Goal: Information Seeking & Learning: Learn about a topic

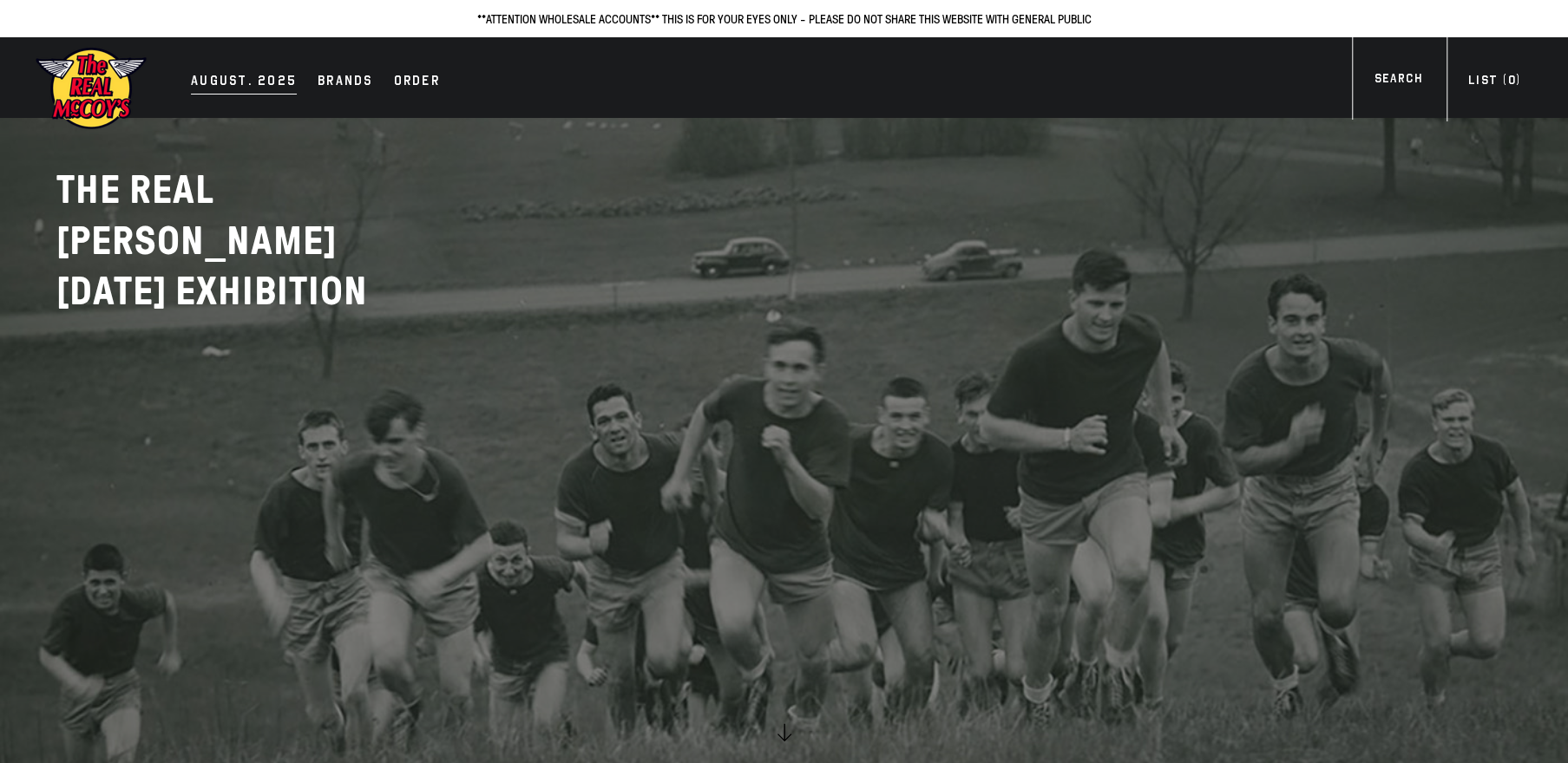
click at [223, 86] on div "AUGUST. 2025" at bounding box center [243, 82] width 106 height 24
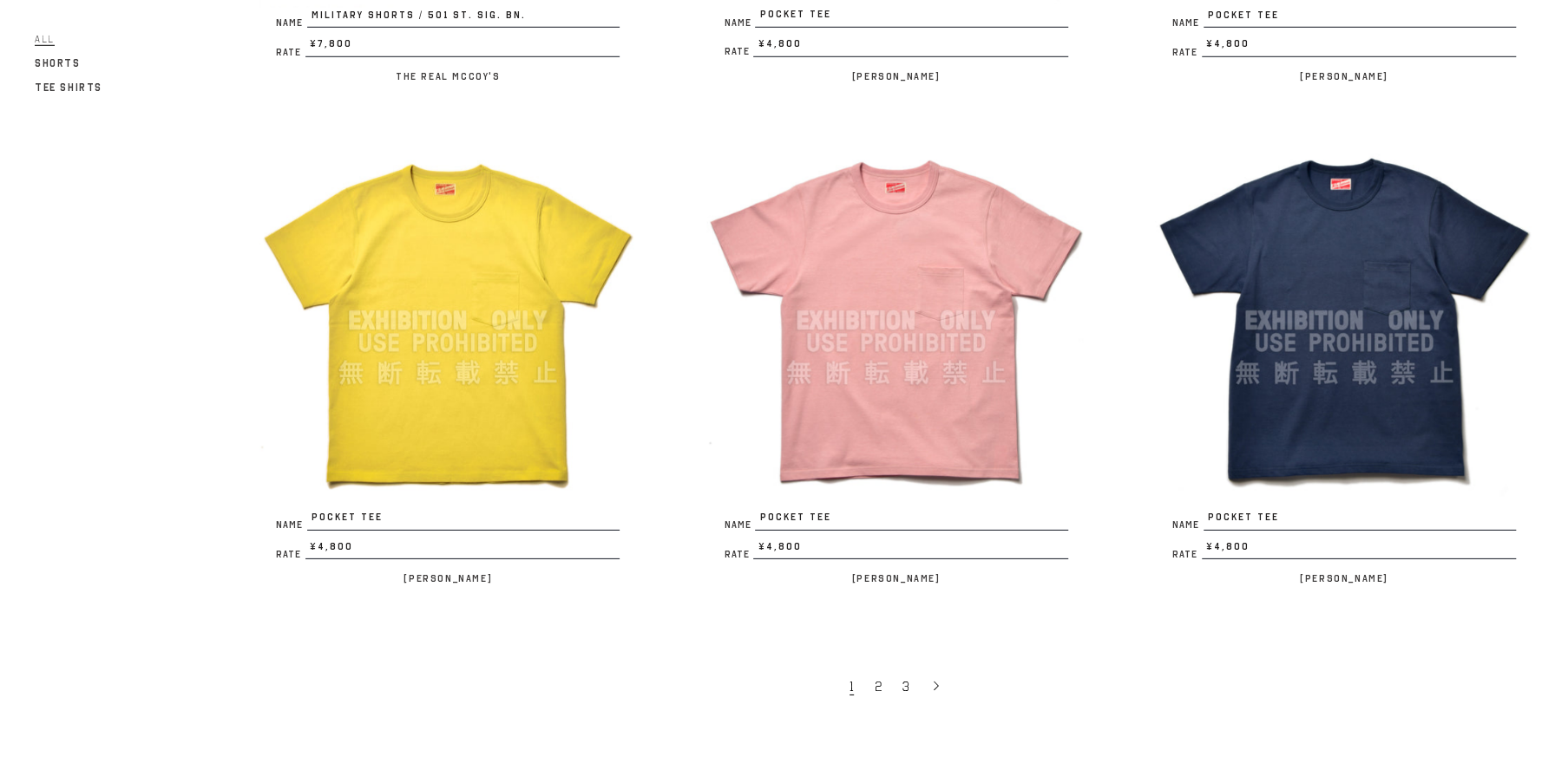
scroll to position [3935, 0]
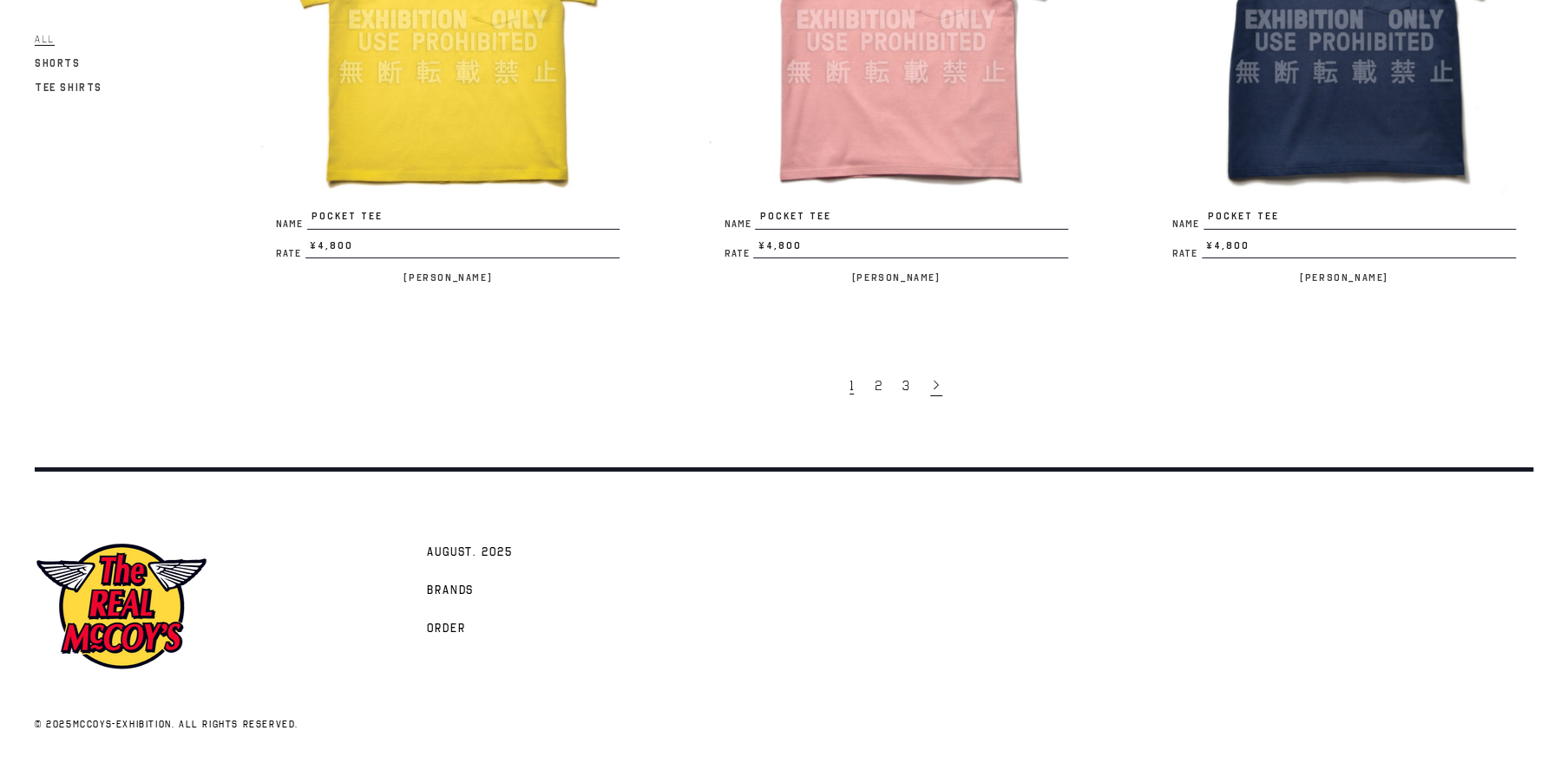
click at [934, 385] on icon at bounding box center [936, 385] width 12 height 12
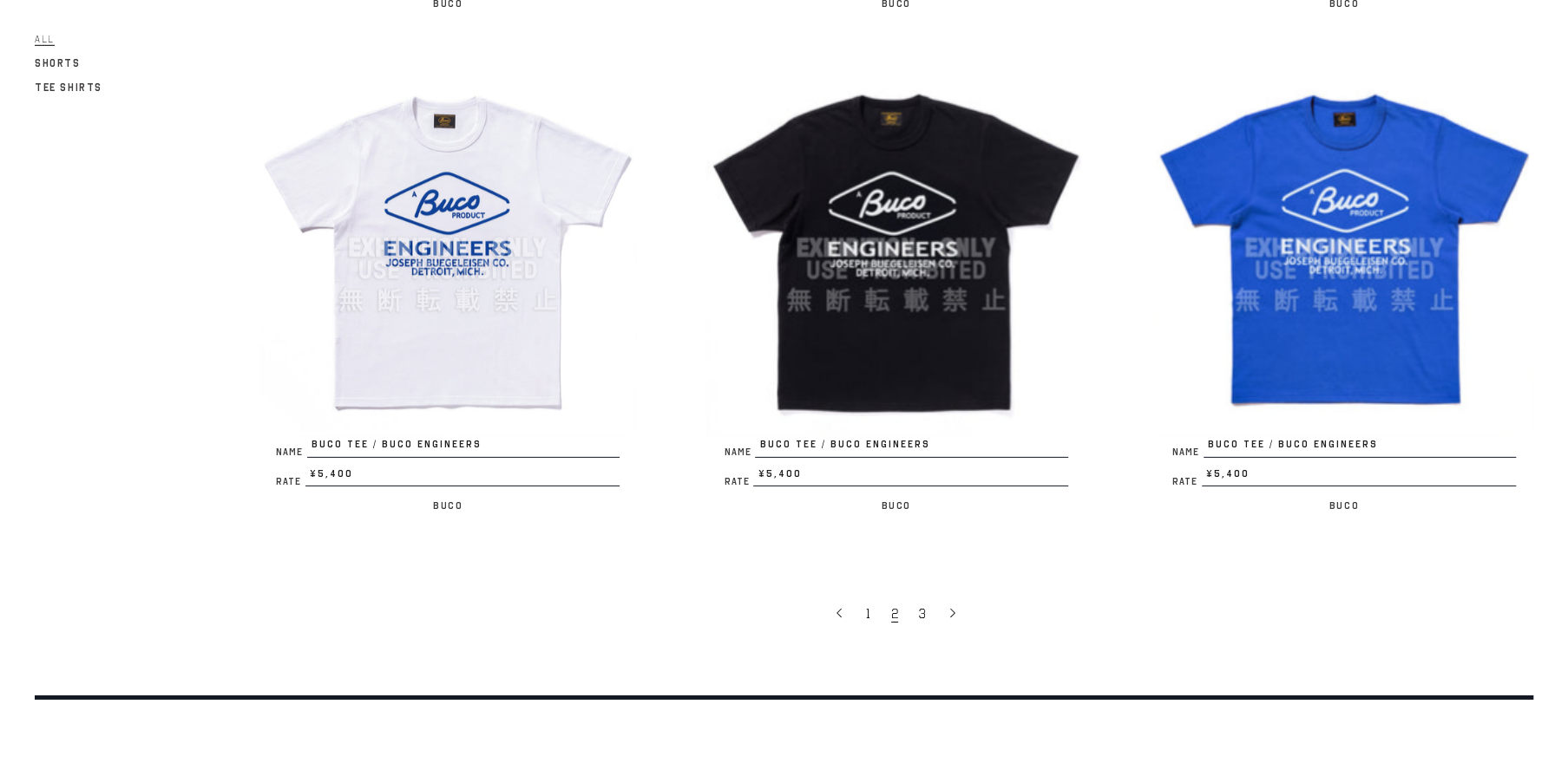
scroll to position [3769, 0]
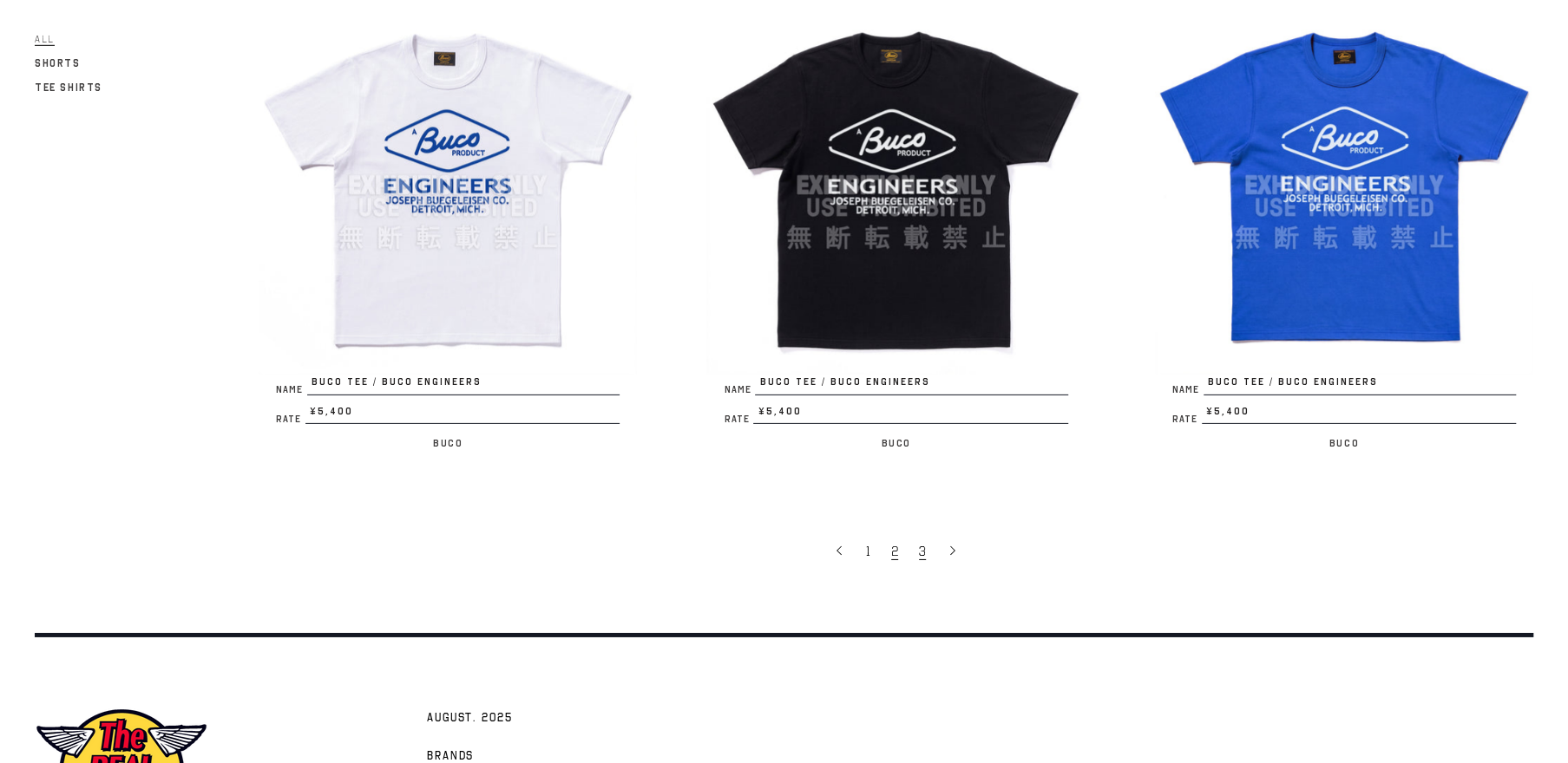
click at [930, 542] on link "3" at bounding box center [924, 550] width 28 height 37
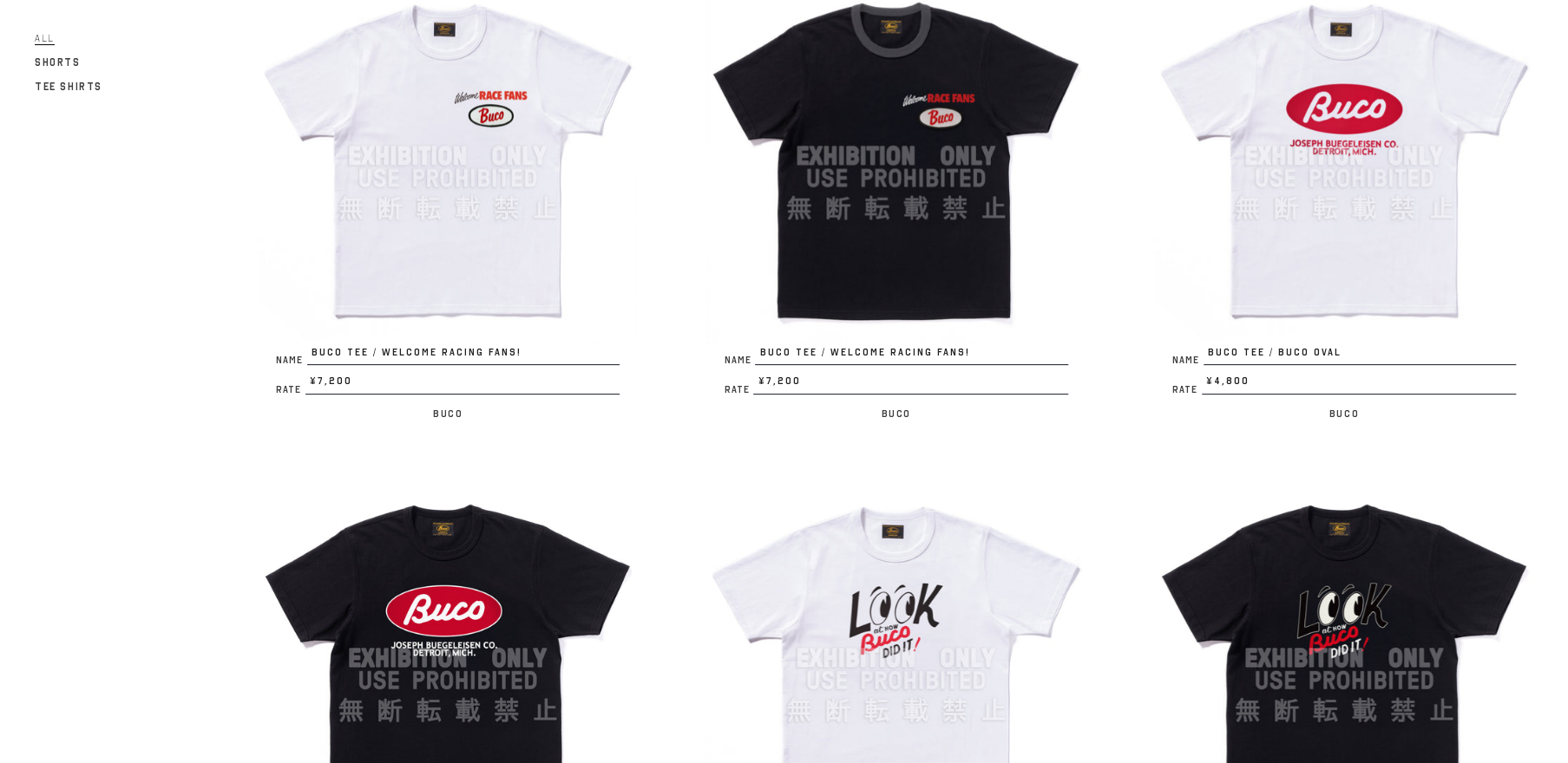
scroll to position [165, 0]
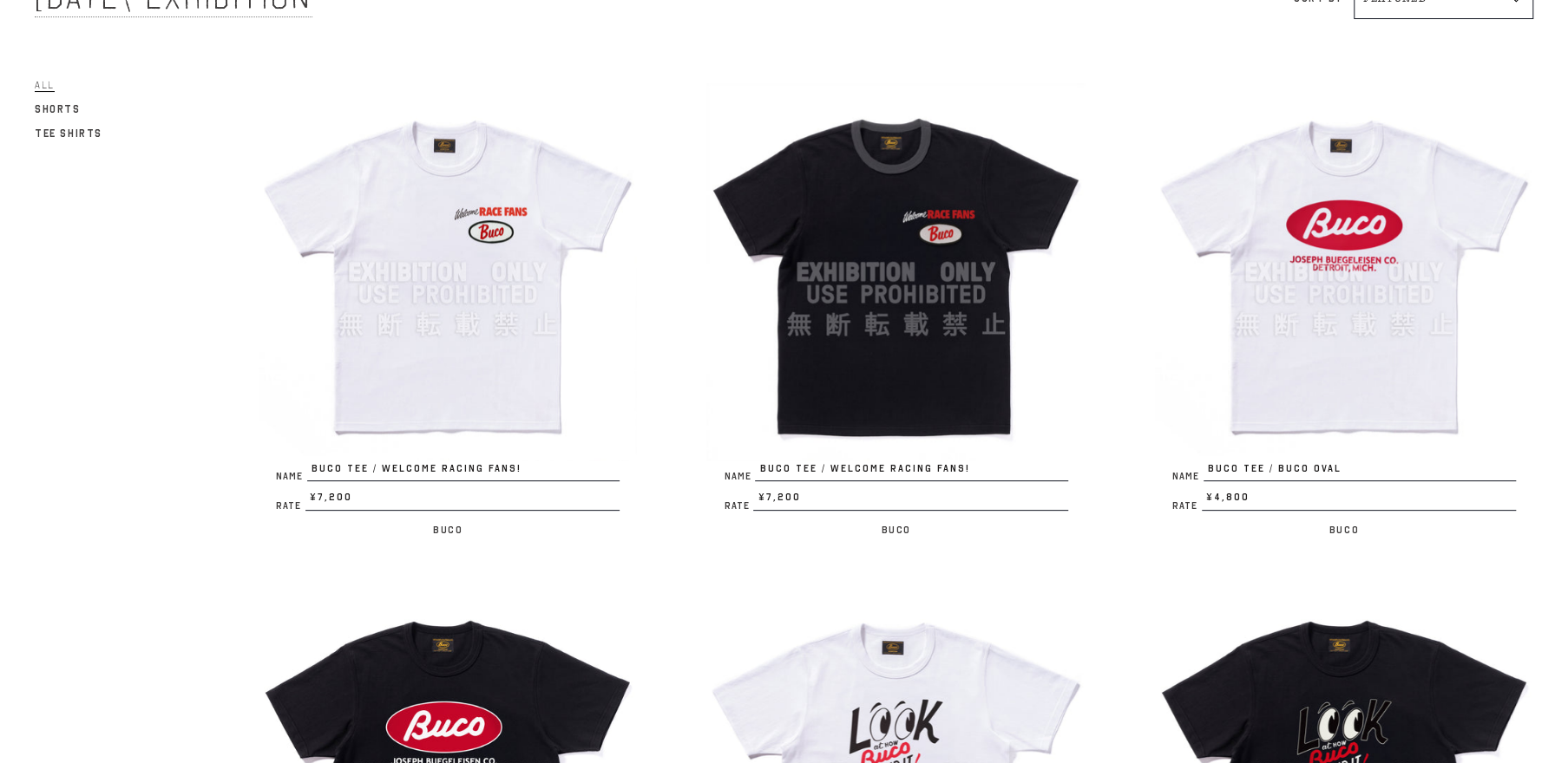
click at [1307, 284] on img at bounding box center [1343, 272] width 379 height 379
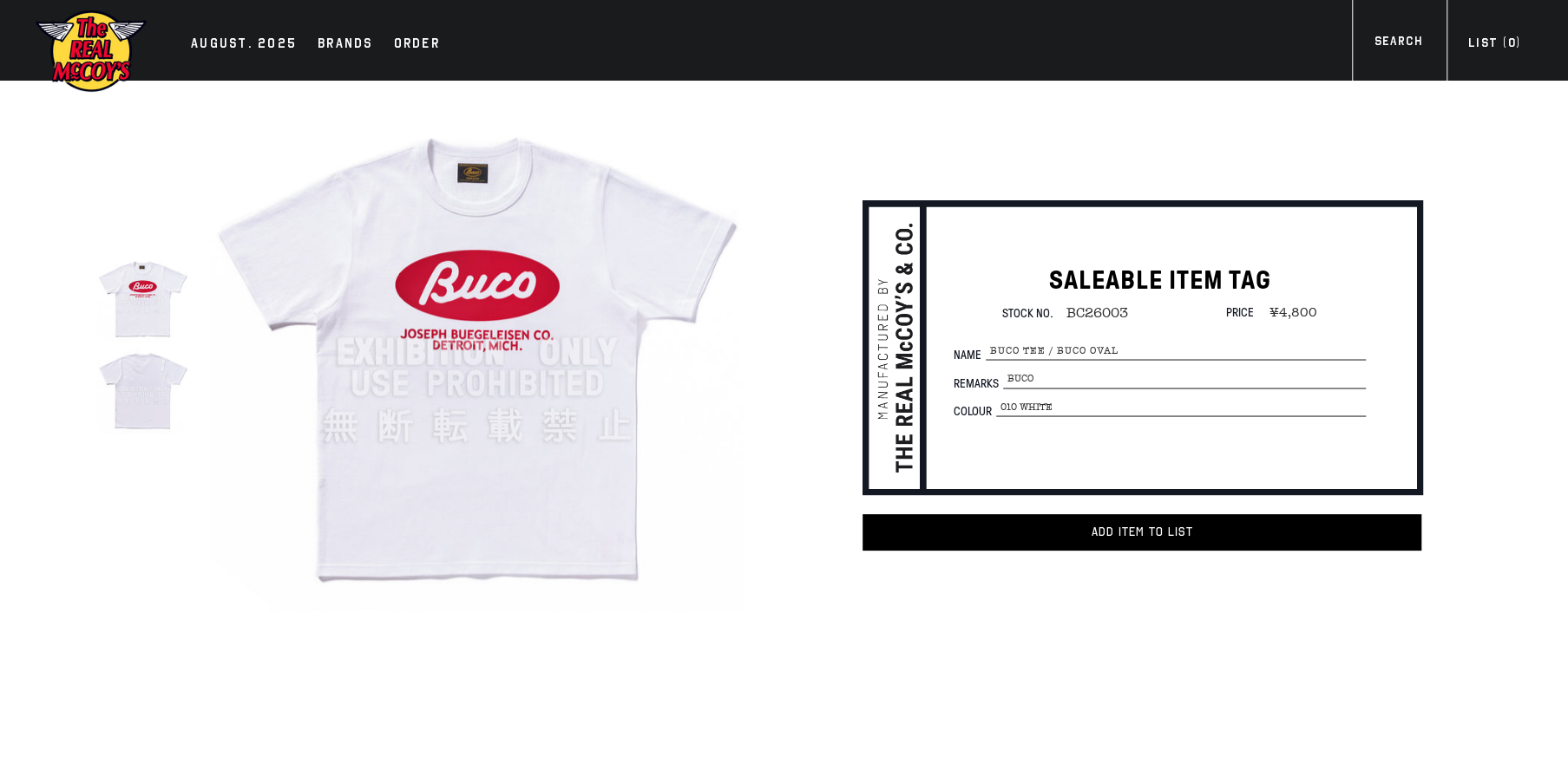
click at [444, 306] on img at bounding box center [477, 353] width 535 height 534
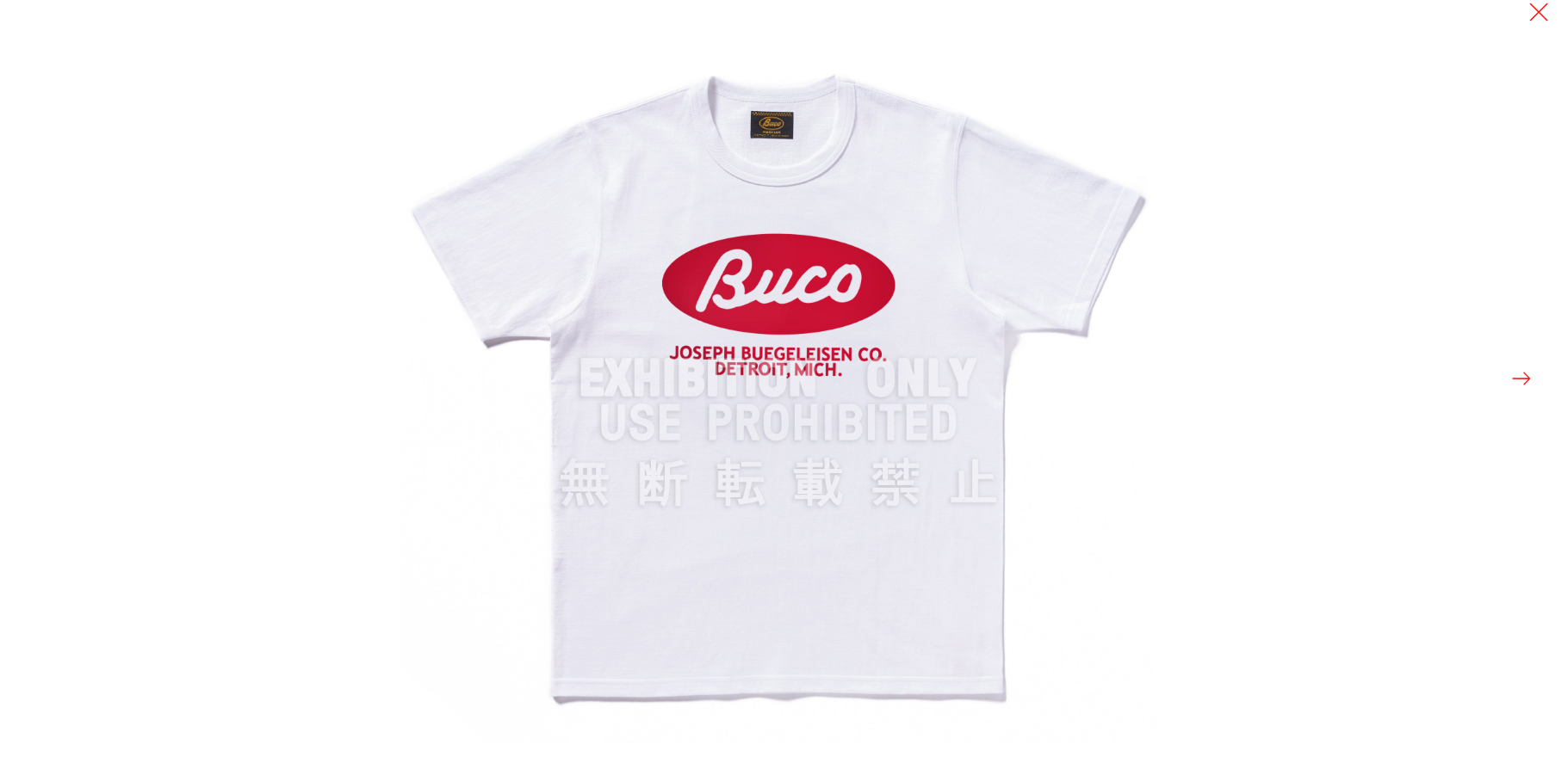
click at [906, 310] on img at bounding box center [778, 378] width 757 height 757
